Goal: Navigation & Orientation: Find specific page/section

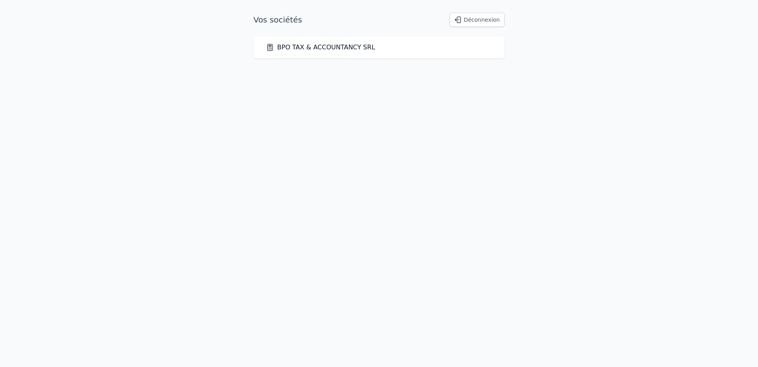
click at [307, 47] on link "BPO TAX & ACCOUNTANCY SRL" at bounding box center [320, 47] width 109 height 9
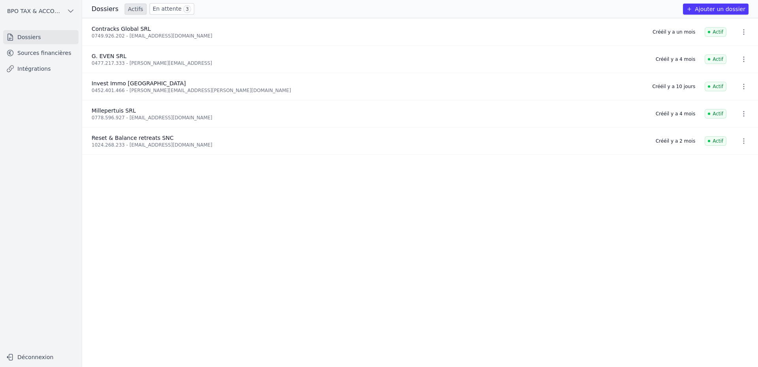
click at [154, 88] on div "0452.401.466 - [PERSON_NAME][EMAIL_ADDRESS][PERSON_NAME][DOMAIN_NAME]" at bounding box center [367, 90] width 551 height 6
click at [55, 53] on link "Sources financières" at bounding box center [40, 53] width 75 height 14
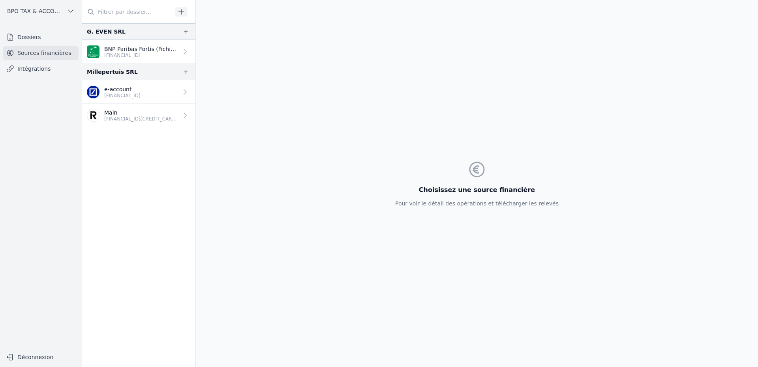
click at [29, 36] on link "Dossiers" at bounding box center [40, 37] width 75 height 14
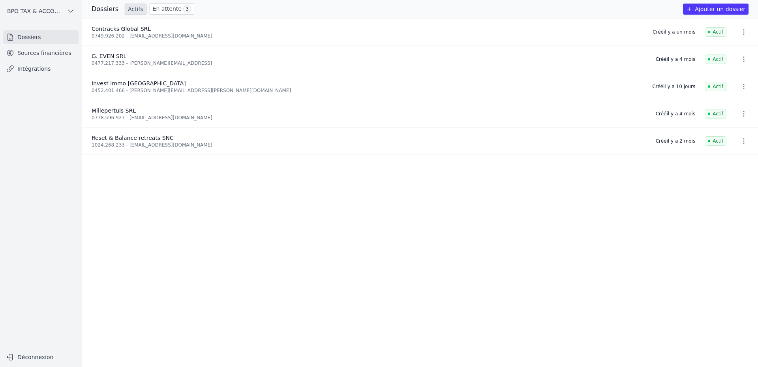
click at [165, 7] on link "En attente 3" at bounding box center [172, 8] width 45 height 11
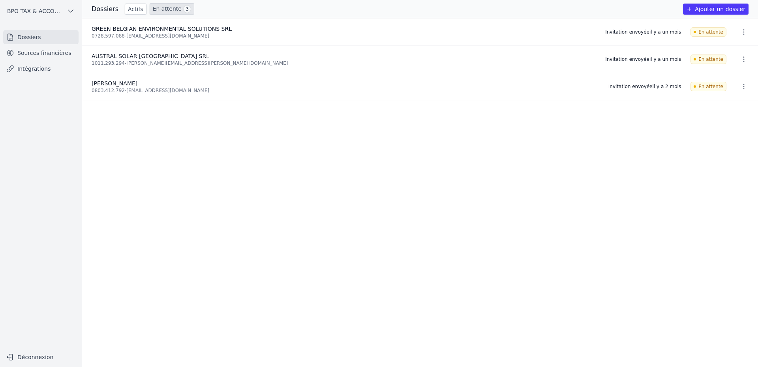
click at [37, 55] on link "Sources financières" at bounding box center [40, 53] width 75 height 14
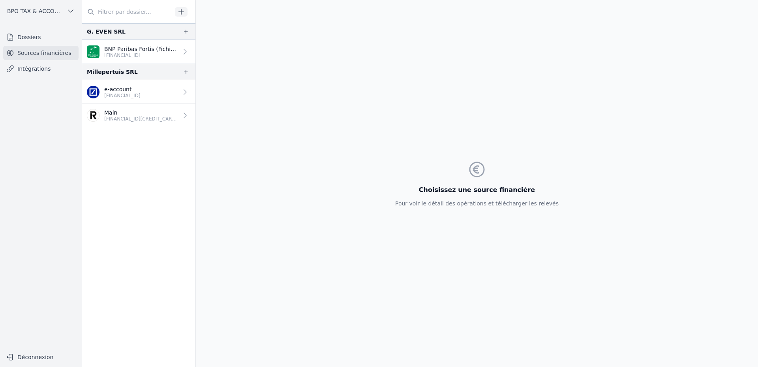
click at [36, 69] on link "Intégrations" at bounding box center [40, 69] width 75 height 14
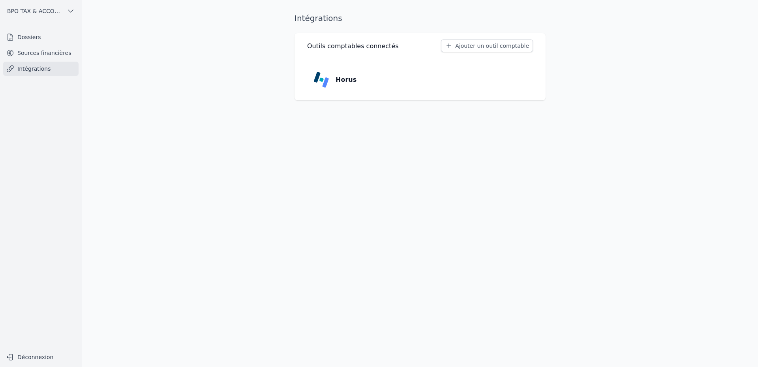
click at [43, 52] on link "Sources financières" at bounding box center [40, 53] width 75 height 14
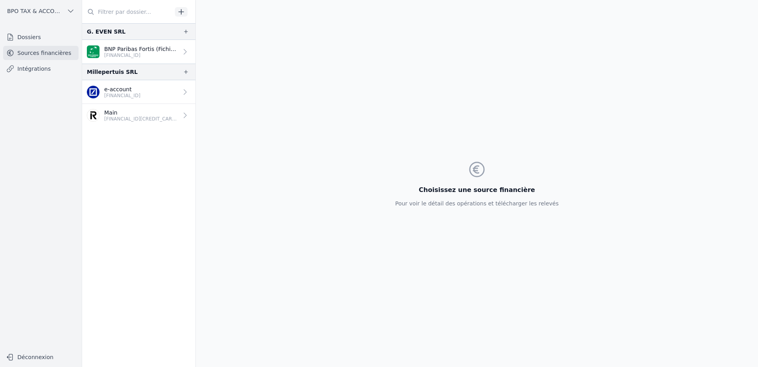
drag, startPoint x: 36, startPoint y: 36, endPoint x: 53, endPoint y: 39, distance: 17.3
click at [36, 36] on link "Dossiers" at bounding box center [40, 37] width 75 height 14
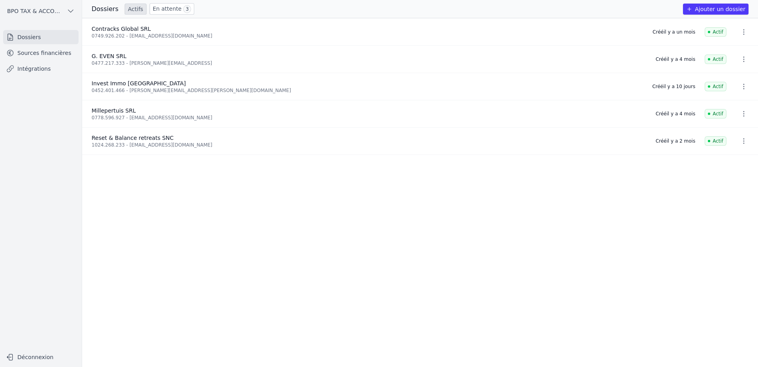
click at [740, 86] on icon "button" at bounding box center [744, 86] width 8 height 8
click at [544, 91] on div at bounding box center [379, 183] width 758 height 367
